Goal: Task Accomplishment & Management: Use online tool/utility

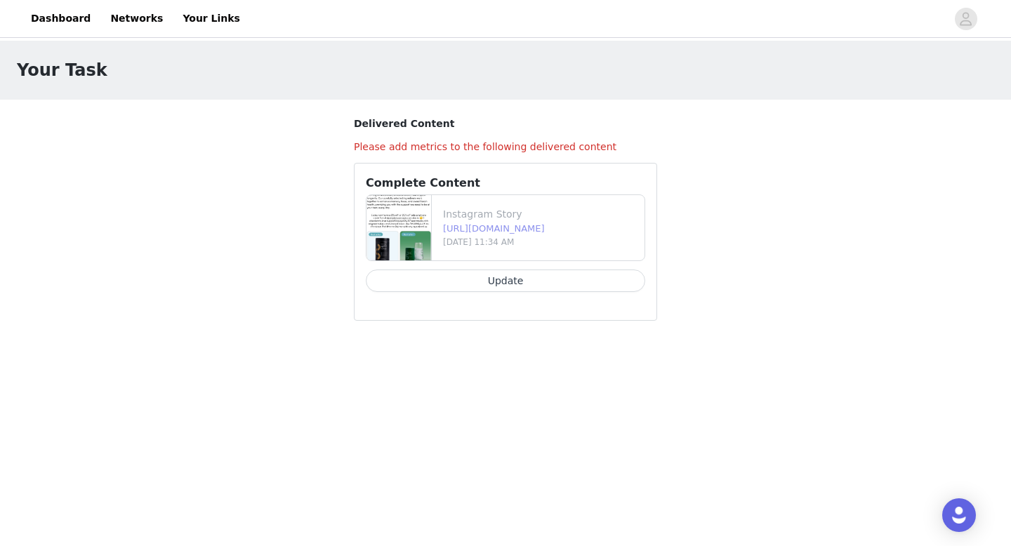
click at [486, 225] on link "[URL][DOMAIN_NAME]" at bounding box center [494, 228] width 102 height 11
click at [423, 283] on button "Update" at bounding box center [505, 281] width 279 height 22
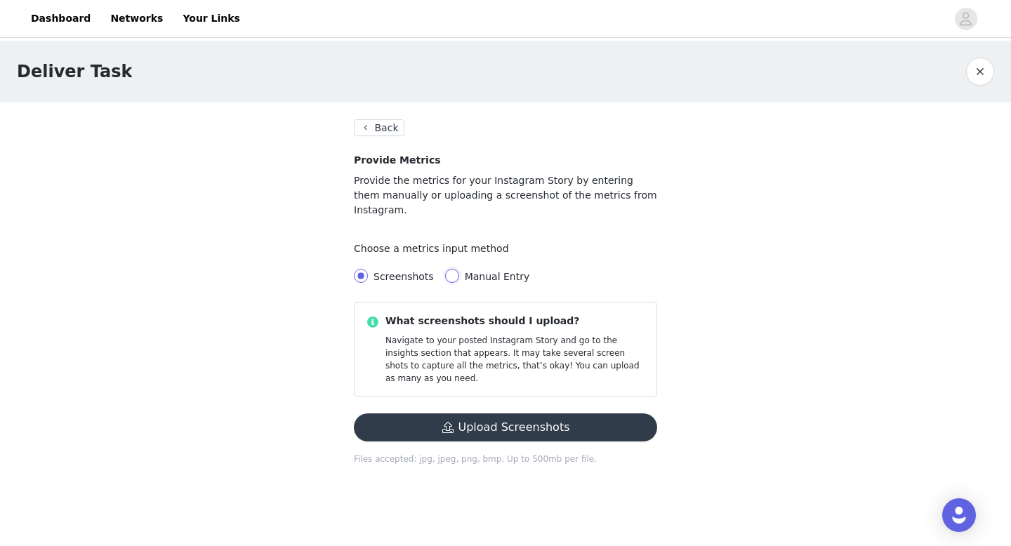
click at [451, 269] on input "Manual Entry" at bounding box center [452, 276] width 14 height 14
radio input "true"
radio input "false"
radio input "true"
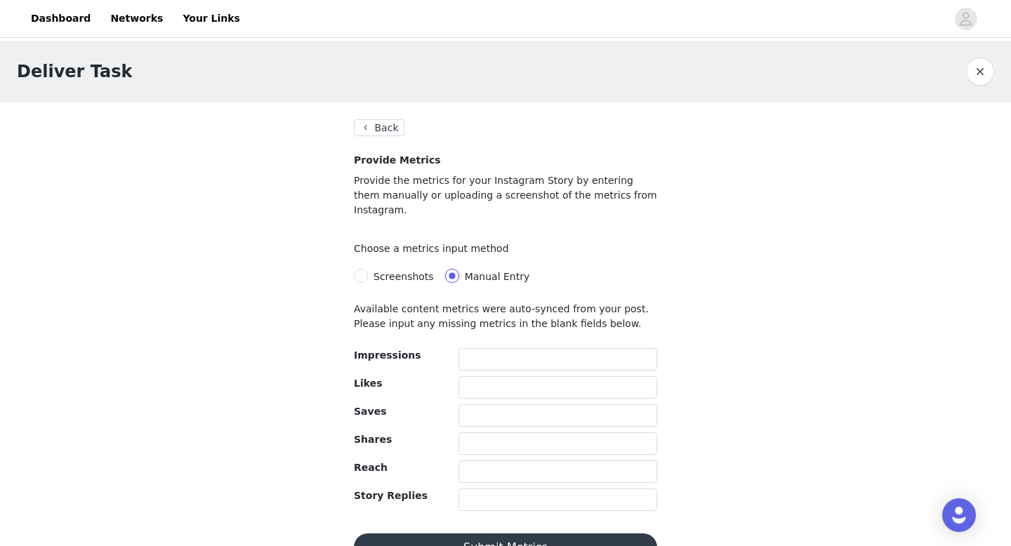
scroll to position [18, 0]
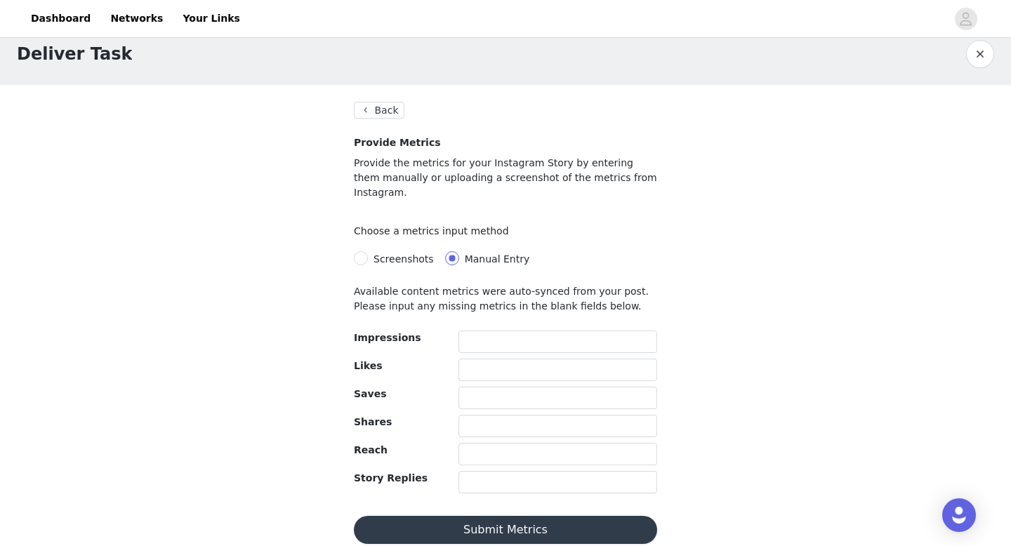
click at [369, 253] on span "Screenshots" at bounding box center [404, 258] width 72 height 11
click at [368, 251] on input "Screenshots" at bounding box center [361, 258] width 14 height 14
radio input "true"
radio input "false"
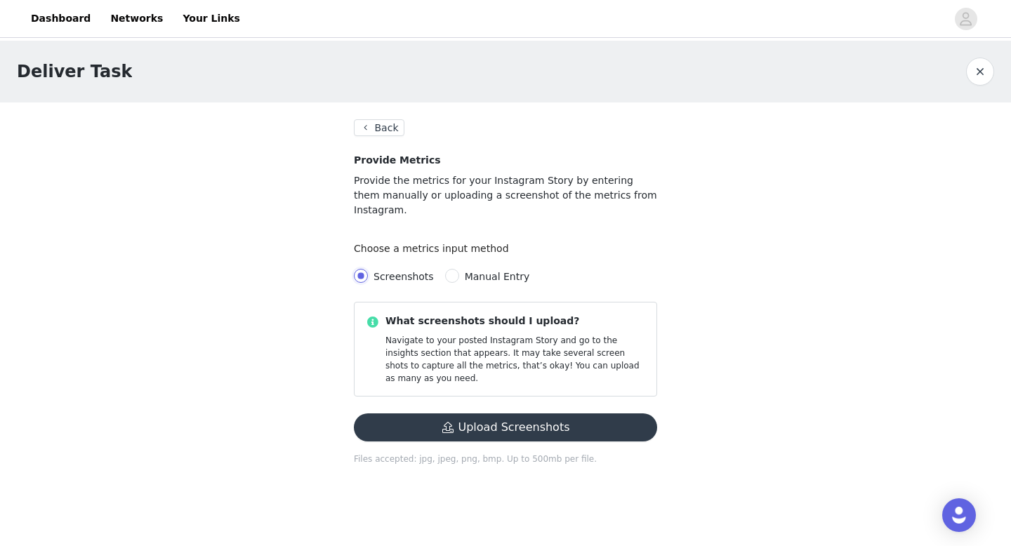
scroll to position [0, 0]
click at [380, 131] on button "Back" at bounding box center [379, 127] width 51 height 17
